Goal: Transaction & Acquisition: Book appointment/travel/reservation

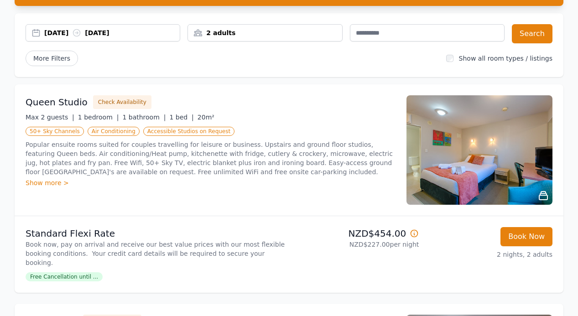
scroll to position [73, 0]
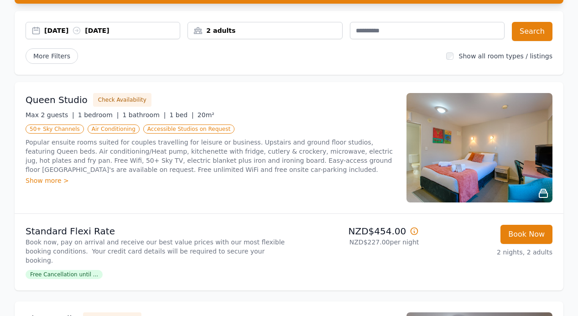
click at [485, 146] on img at bounding box center [480, 148] width 146 height 110
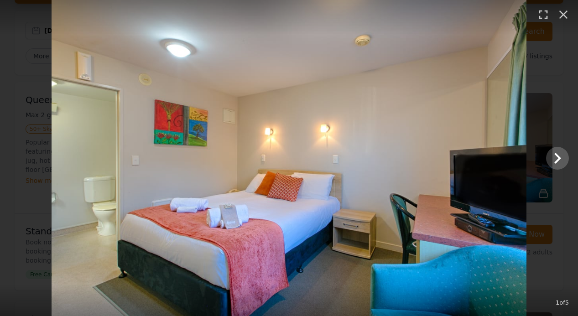
click at [500, 155] on img at bounding box center [289, 158] width 475 height 316
click at [563, 161] on icon "Show slide 2 of 5" at bounding box center [558, 158] width 22 height 22
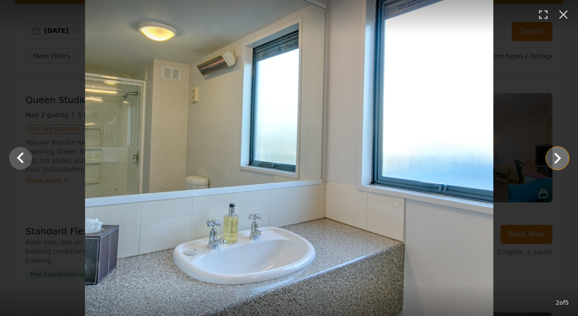
click at [563, 161] on icon "Show slide 3 of 5" at bounding box center [558, 158] width 22 height 22
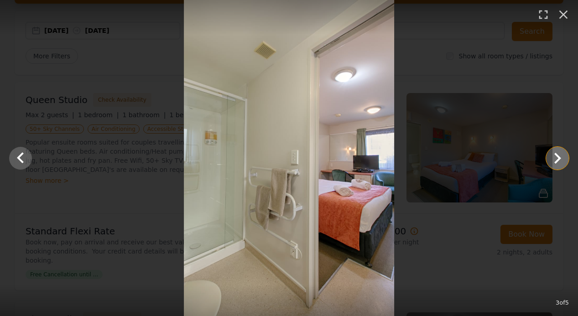
click at [563, 161] on icon "Show slide 4 of 5" at bounding box center [558, 158] width 22 height 22
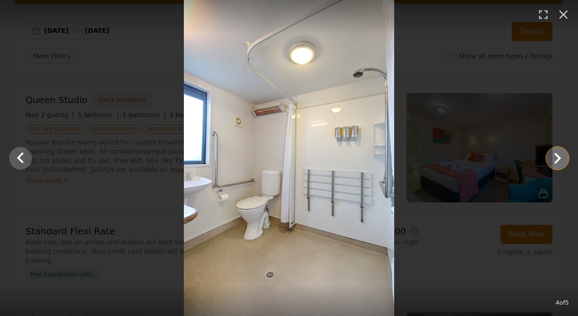
click at [563, 161] on icon "Show slide 5 of 5" at bounding box center [558, 158] width 22 height 22
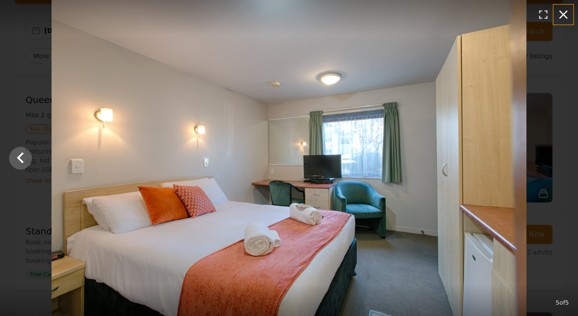
click at [561, 17] on icon "button" at bounding box center [564, 14] width 9 height 9
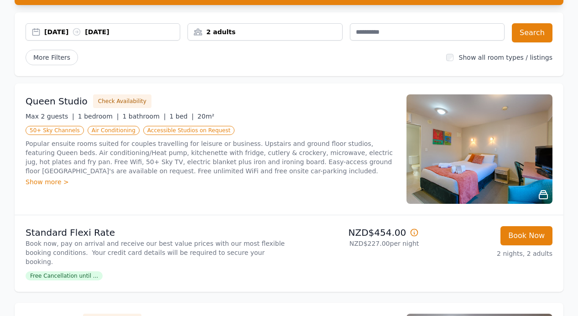
scroll to position [0, 0]
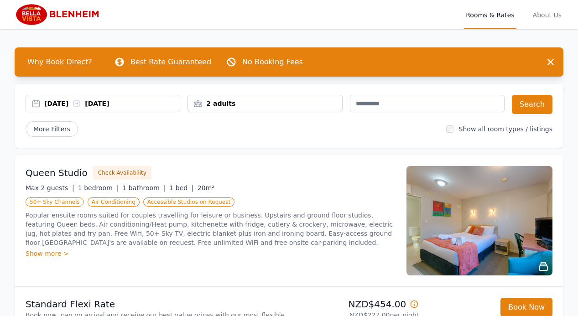
click at [272, 105] on div "2 adults" at bounding box center [265, 103] width 154 height 9
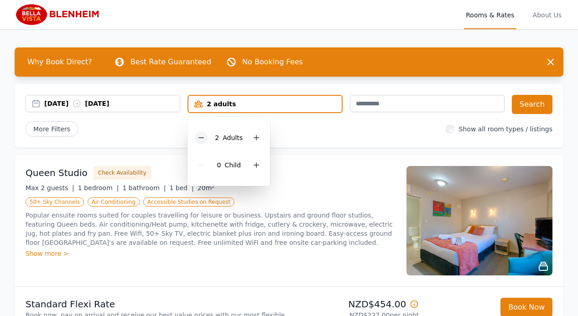
click at [206, 140] on div at bounding box center [201, 137] width 13 height 13
click at [523, 95] on button "Search" at bounding box center [532, 104] width 41 height 19
